Goal: Transaction & Acquisition: Purchase product/service

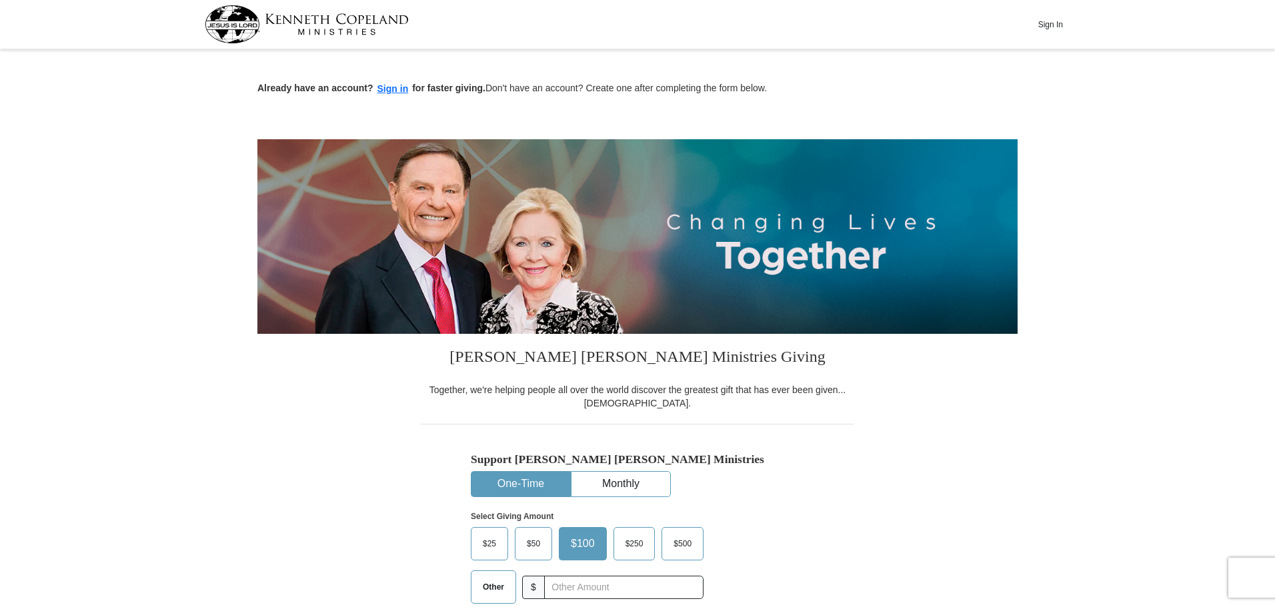
click at [525, 479] on button "One-Time" at bounding box center [520, 484] width 99 height 25
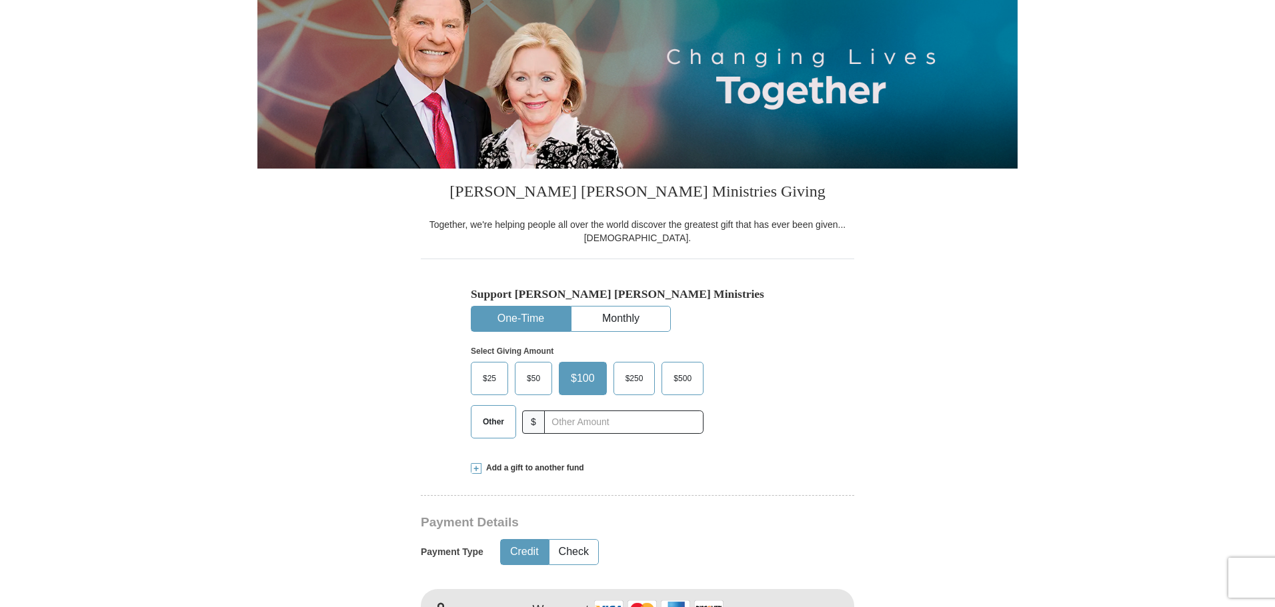
scroll to position [200, 0]
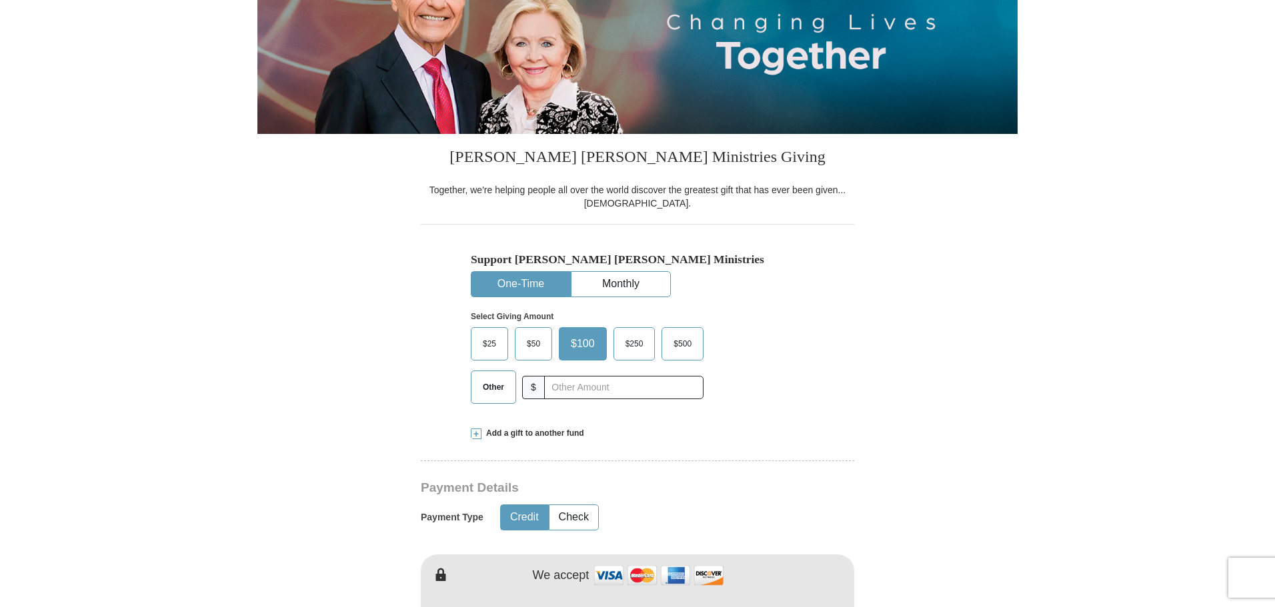
click at [541, 353] on span "$50" at bounding box center [533, 344] width 27 height 20
click at [0, 0] on input "$50" at bounding box center [0, 0] width 0 height 0
click at [585, 348] on span "$100" at bounding box center [584, 344] width 31 height 20
click at [0, 0] on input "$100" at bounding box center [0, 0] width 0 height 0
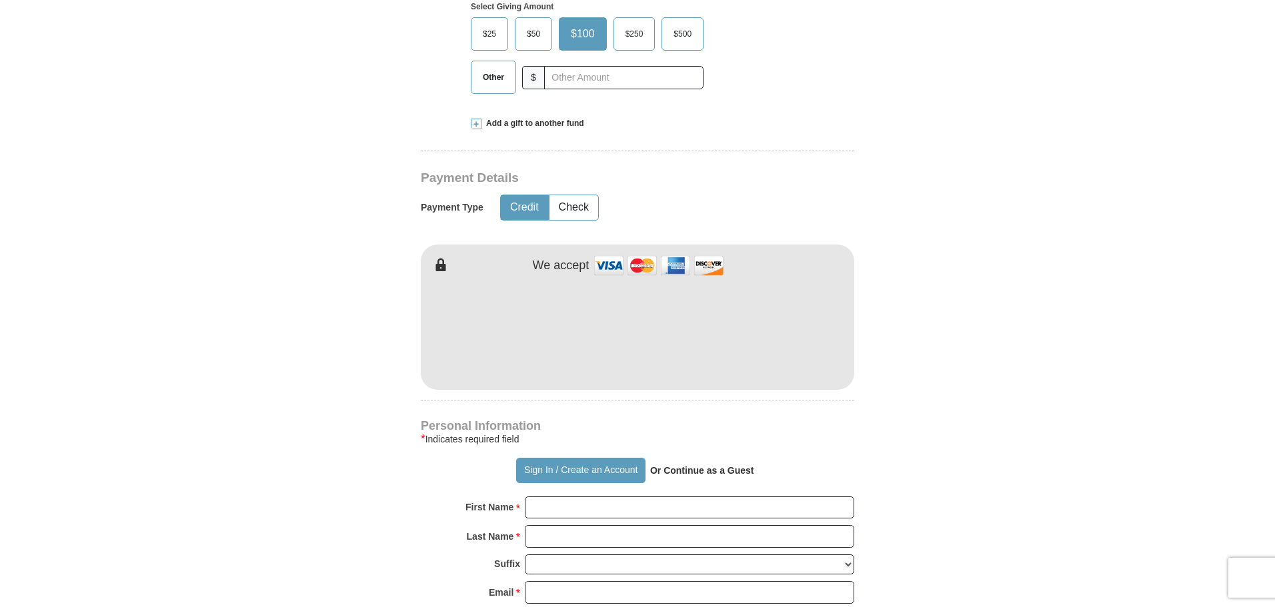
scroll to position [533, 0]
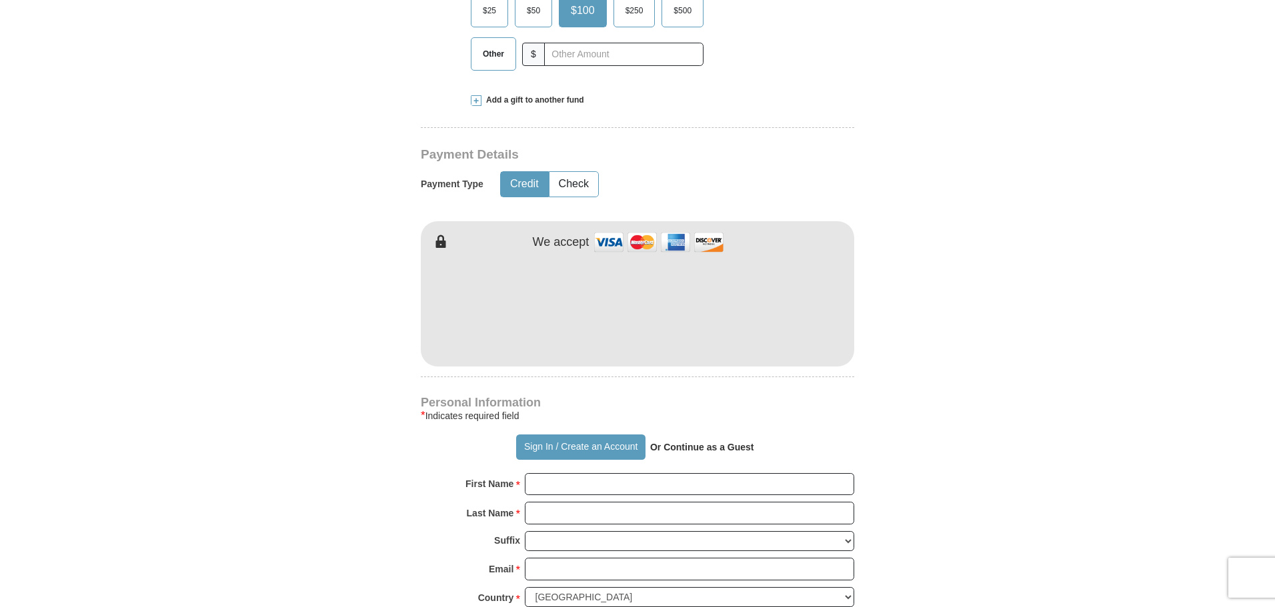
click at [681, 451] on strong "Or Continue as a Guest" at bounding box center [702, 447] width 104 height 11
click at [675, 443] on strong "Or Continue as a Guest" at bounding box center [702, 447] width 104 height 11
click at [651, 448] on strong "Or Continue as a Guest" at bounding box center [702, 447] width 104 height 11
drag, startPoint x: 658, startPoint y: 448, endPoint x: 771, endPoint y: 454, distance: 113.5
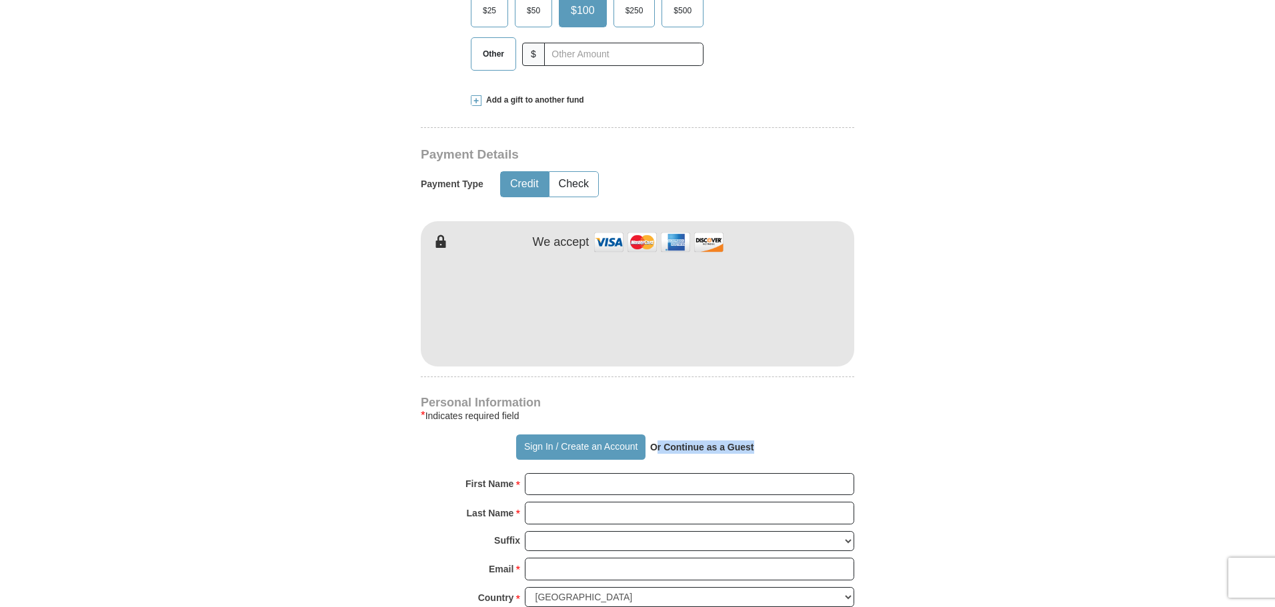
click at [771, 454] on div "Sign In / Create an Account Or Continue as a Guest" at bounding box center [637, 447] width 433 height 25
click at [718, 445] on strong "Or Continue as a Guest" at bounding box center [702, 447] width 104 height 11
click at [562, 487] on input "First Name *" at bounding box center [689, 484] width 329 height 23
type input "[PERSON_NAME]"
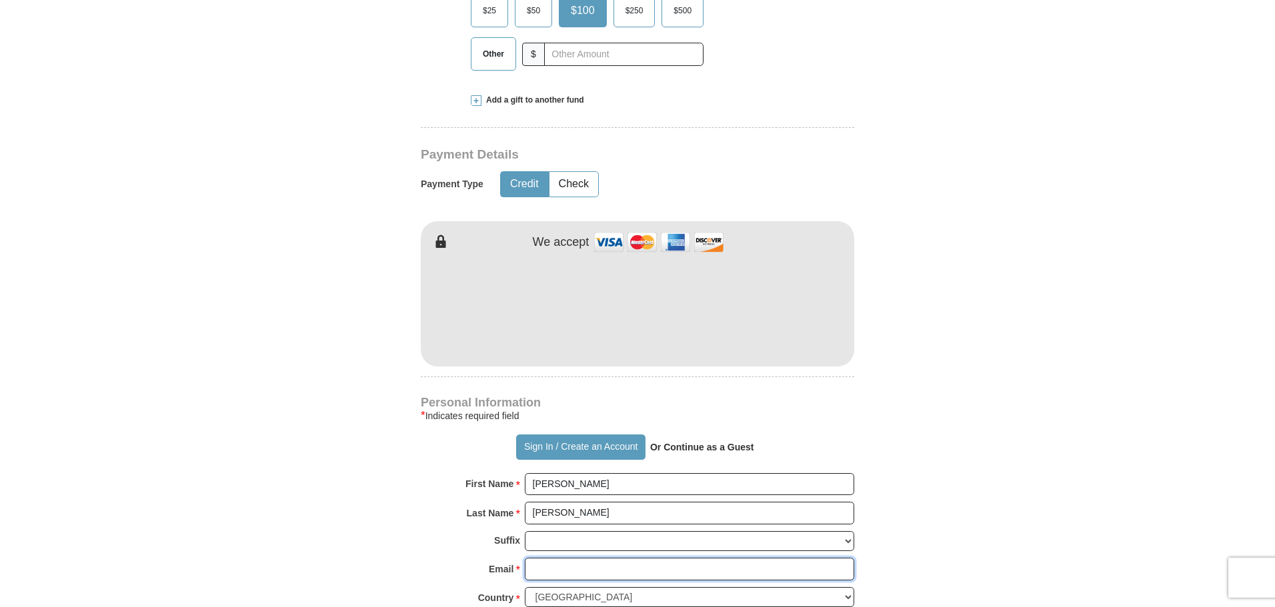
click at [585, 569] on input "Email *" at bounding box center [689, 569] width 329 height 23
type input "[EMAIL_ADDRESS][DOMAIN_NAME]"
type input "[STREET_ADDRESS]"
type input "[GEOGRAPHIC_DATA]"
select select "NC"
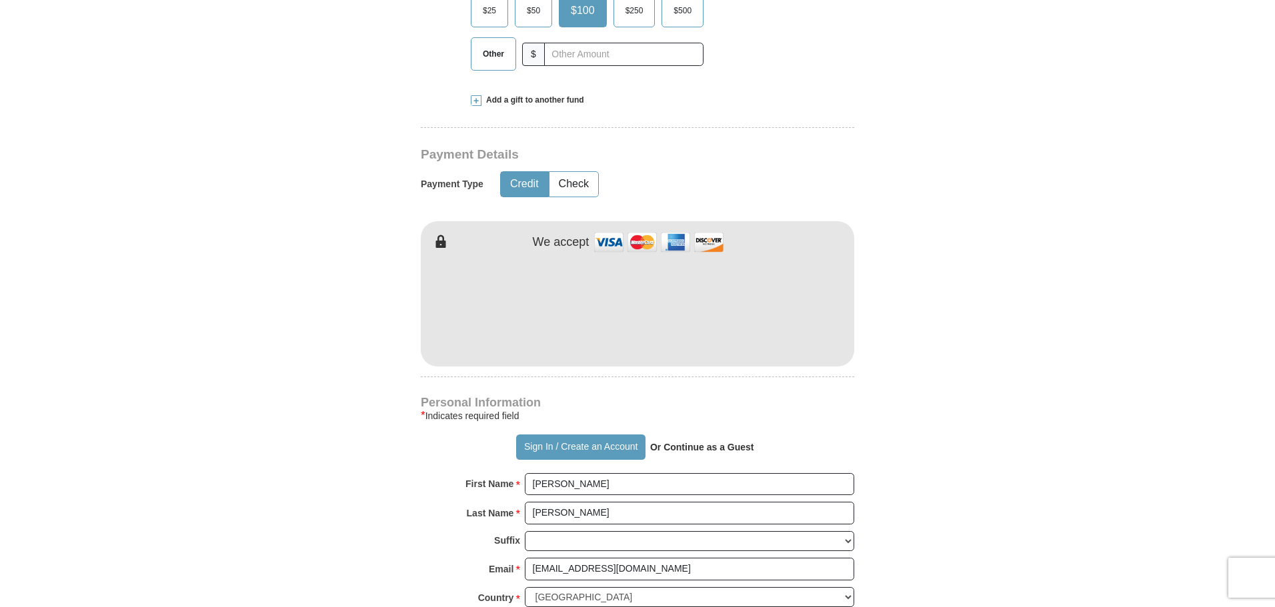
type input "27101"
type input "3364065679"
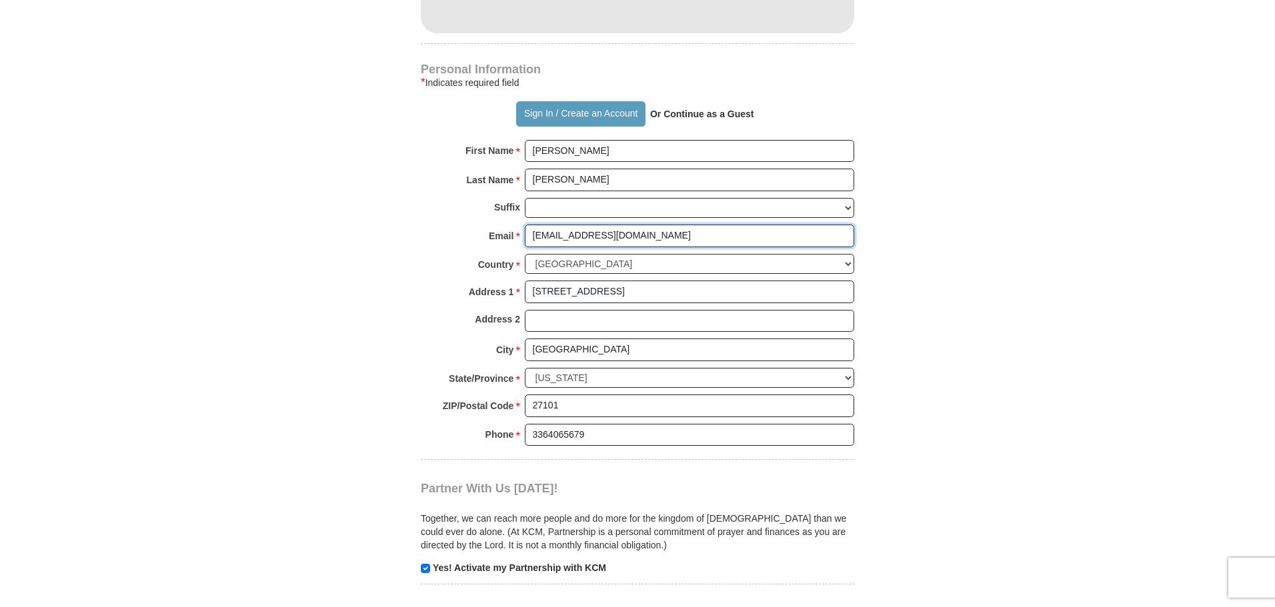
scroll to position [933, 0]
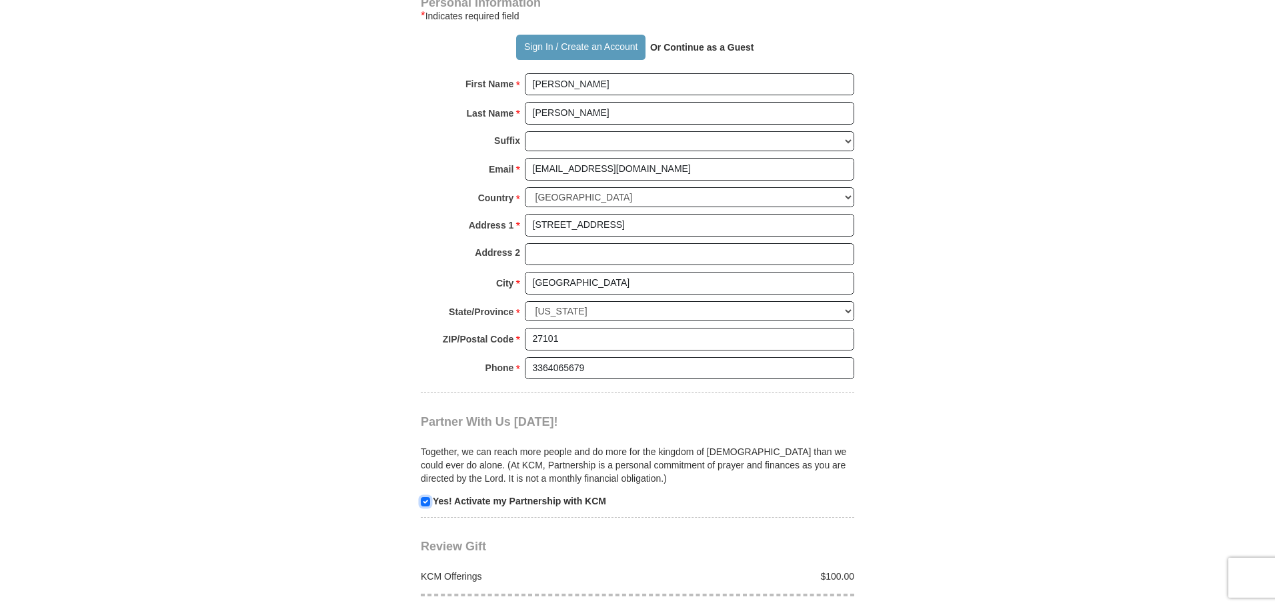
click at [423, 501] on input "checkbox" at bounding box center [425, 501] width 9 height 9
checkbox input "false"
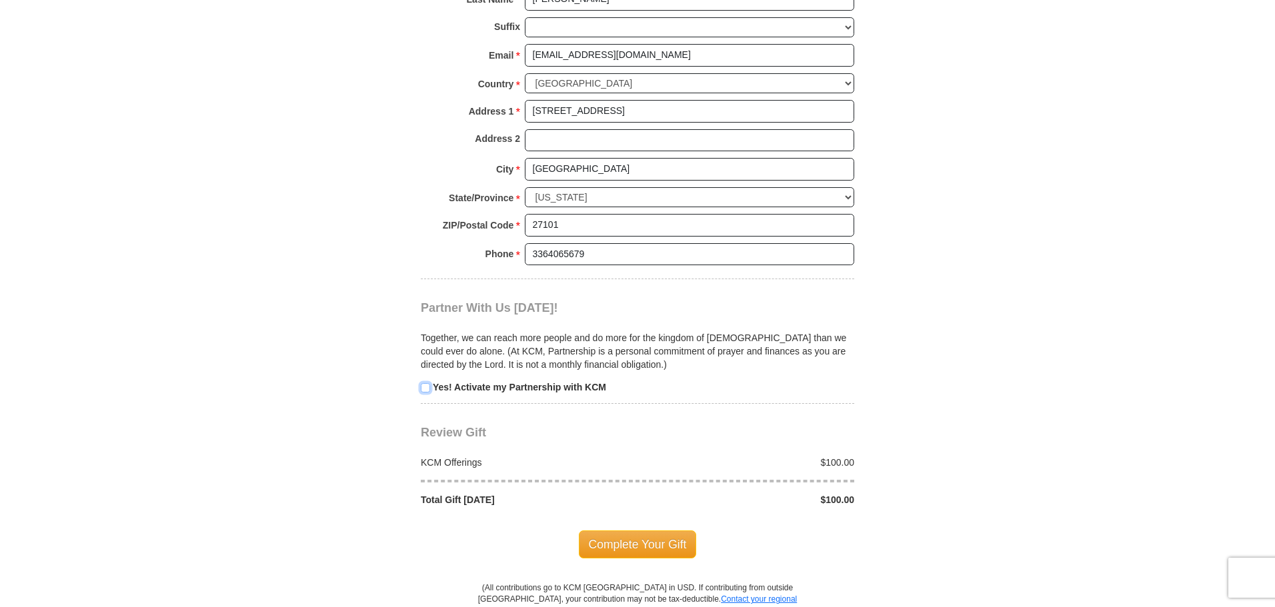
scroll to position [1067, 0]
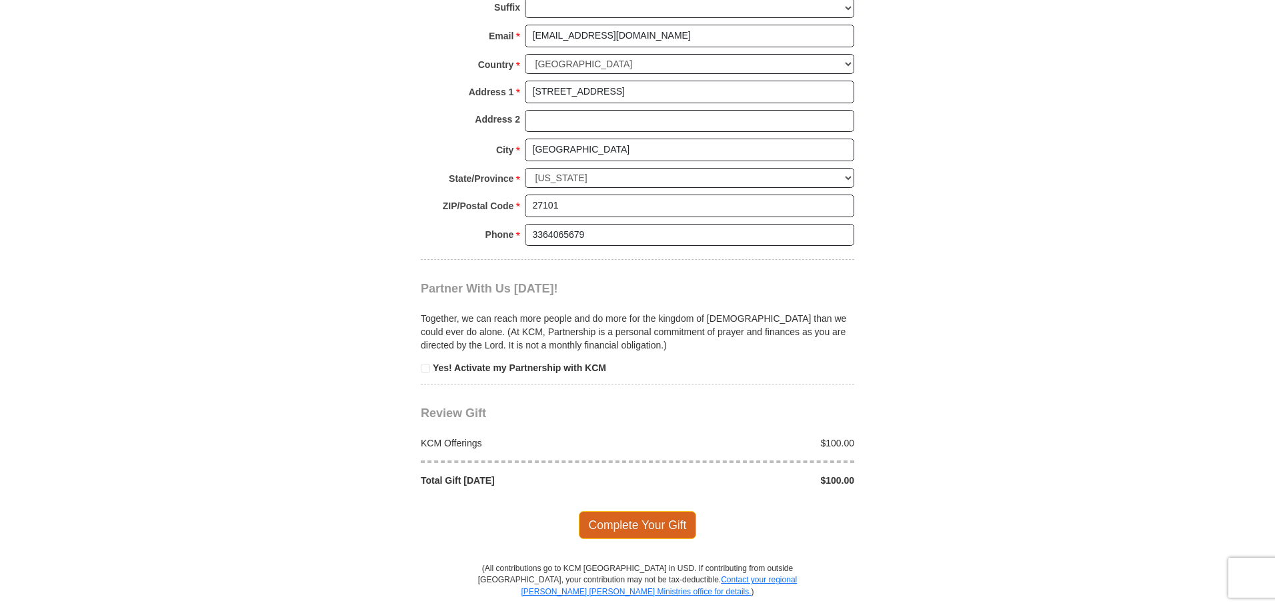
click at [616, 529] on span "Complete Your Gift" at bounding box center [638, 525] width 118 height 28
